Goal: Complete application form

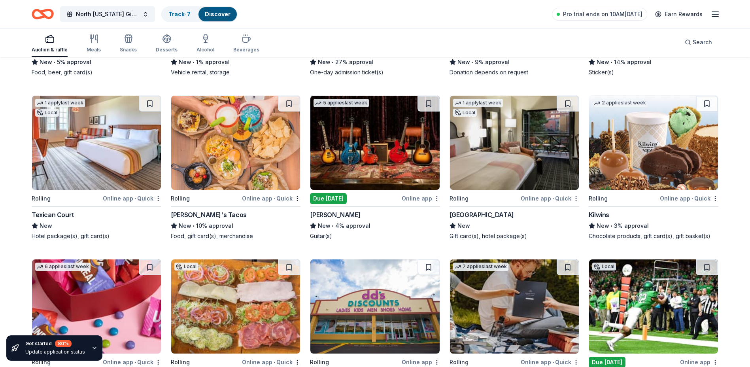
scroll to position [2709, 0]
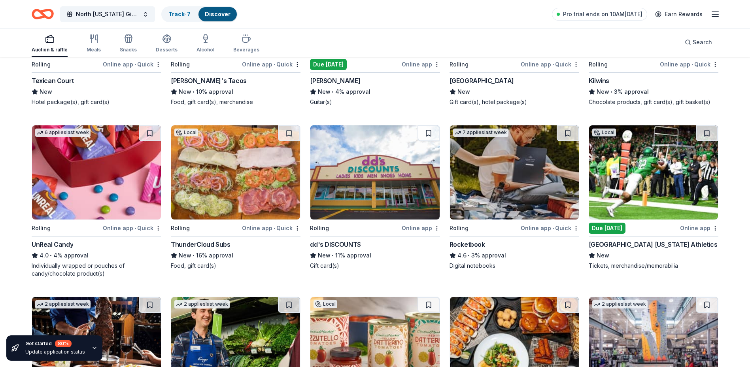
click at [528, 181] on img at bounding box center [514, 172] width 129 height 94
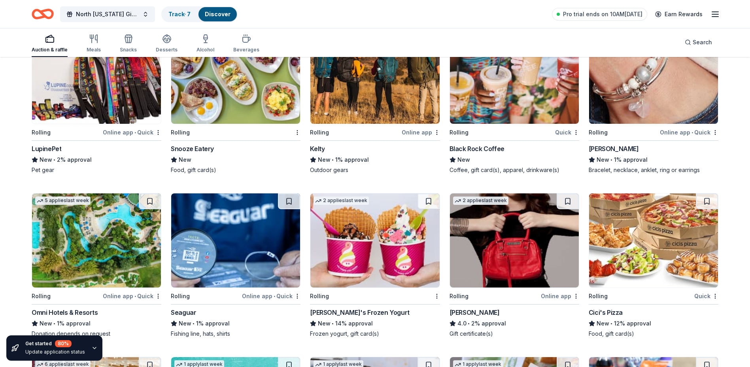
scroll to position [4089, 0]
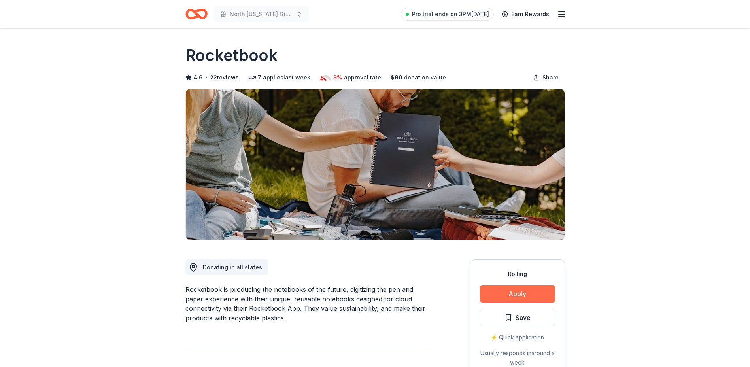
click at [499, 295] on button "Apply" at bounding box center [517, 293] width 75 height 17
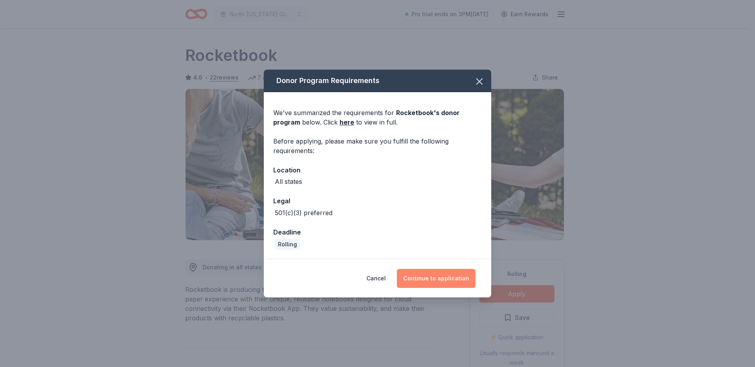
click at [433, 276] on button "Continue to application" at bounding box center [436, 278] width 79 height 19
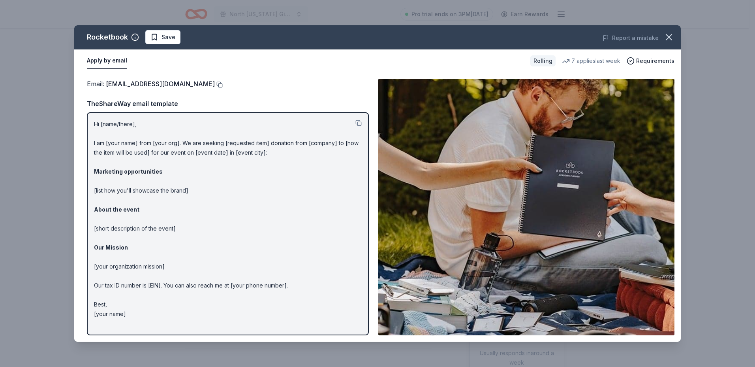
click at [223, 84] on button at bounding box center [219, 84] width 8 height 6
